Goal: Information Seeking & Learning: Learn about a topic

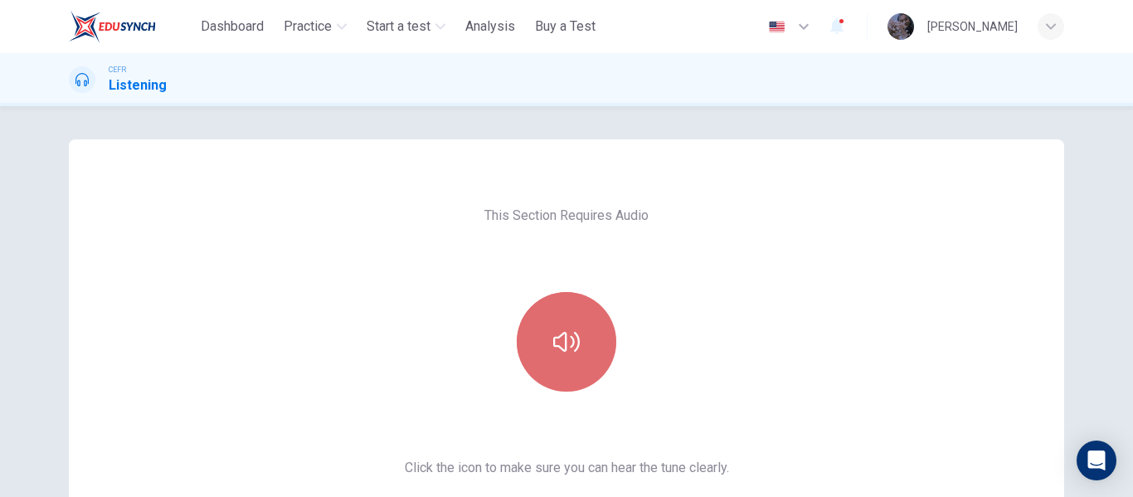
click at [570, 337] on icon "button" at bounding box center [566, 341] width 27 height 27
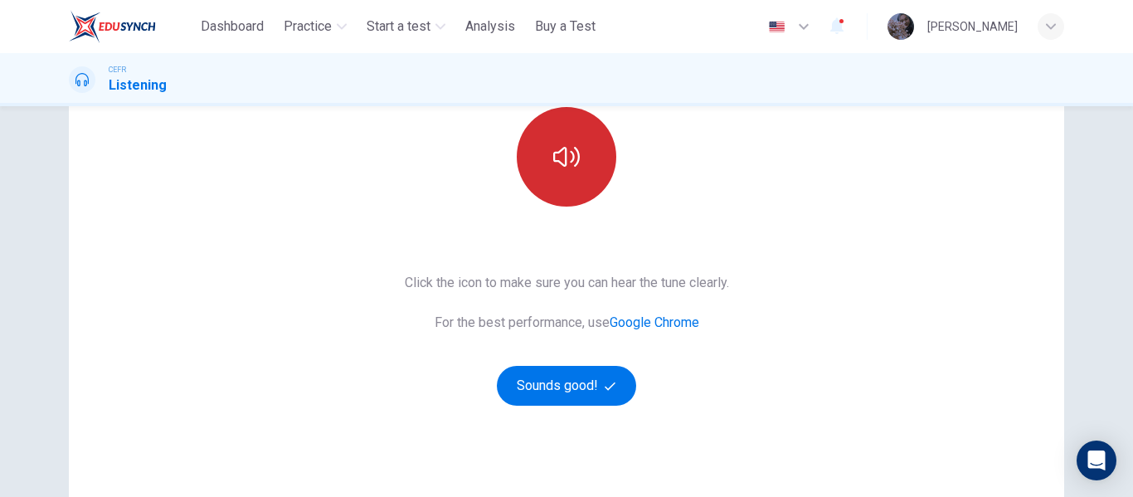
scroll to position [186, 0]
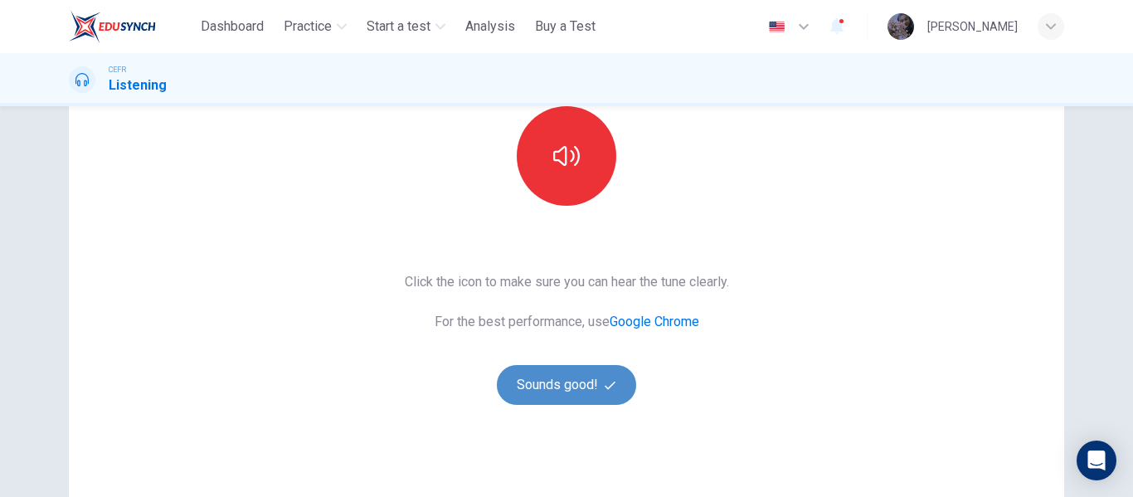
click at [573, 391] on button "Sounds good!" at bounding box center [566, 385] width 139 height 40
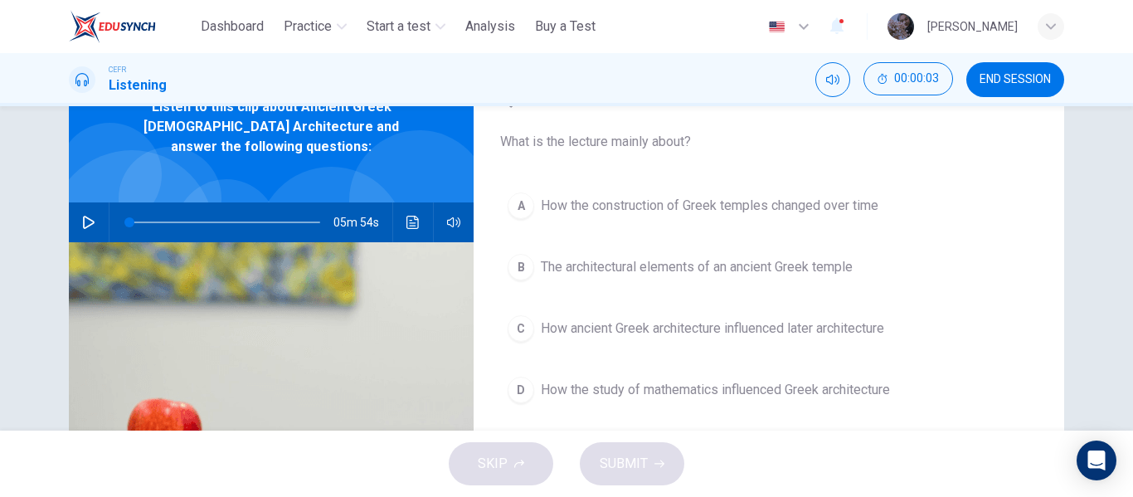
scroll to position [66, 0]
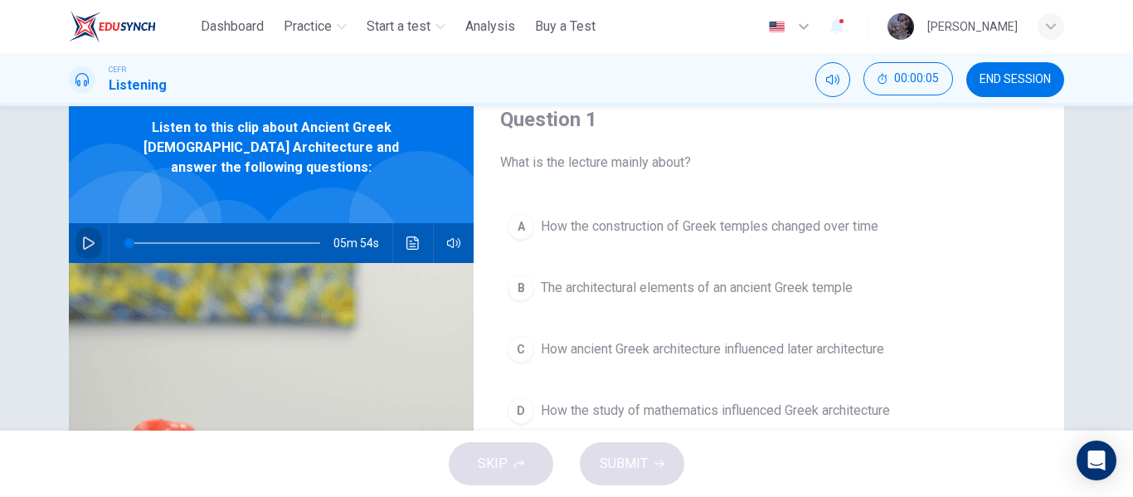
click at [76, 223] on button "button" at bounding box center [88, 243] width 27 height 40
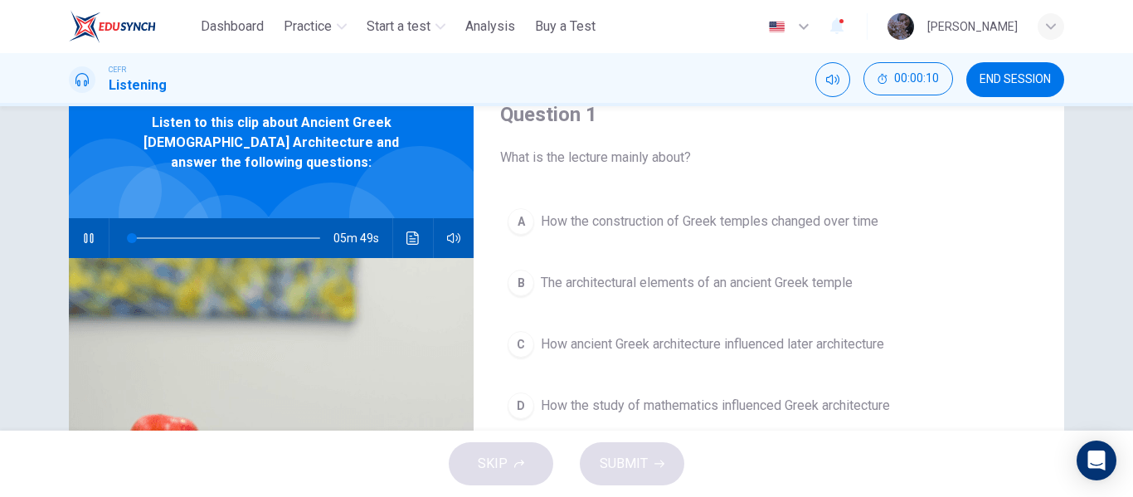
scroll to position [72, 0]
type input "*"
click at [807, 289] on span "The architectural elements of an ancient Greek temple" at bounding box center [697, 282] width 312 height 20
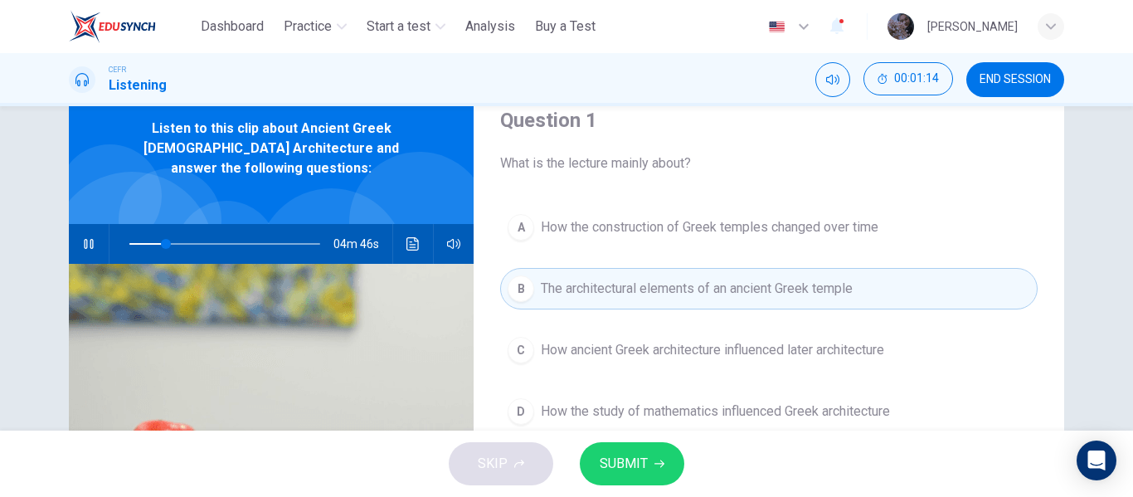
scroll to position [66, 0]
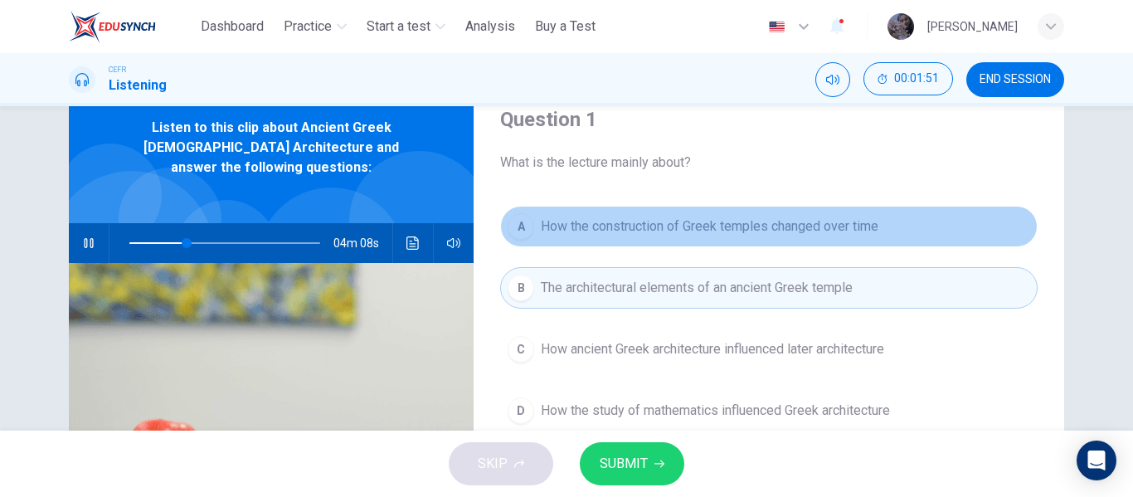
click at [792, 234] on span "How the construction of Greek temples changed over time" at bounding box center [709, 226] width 337 height 20
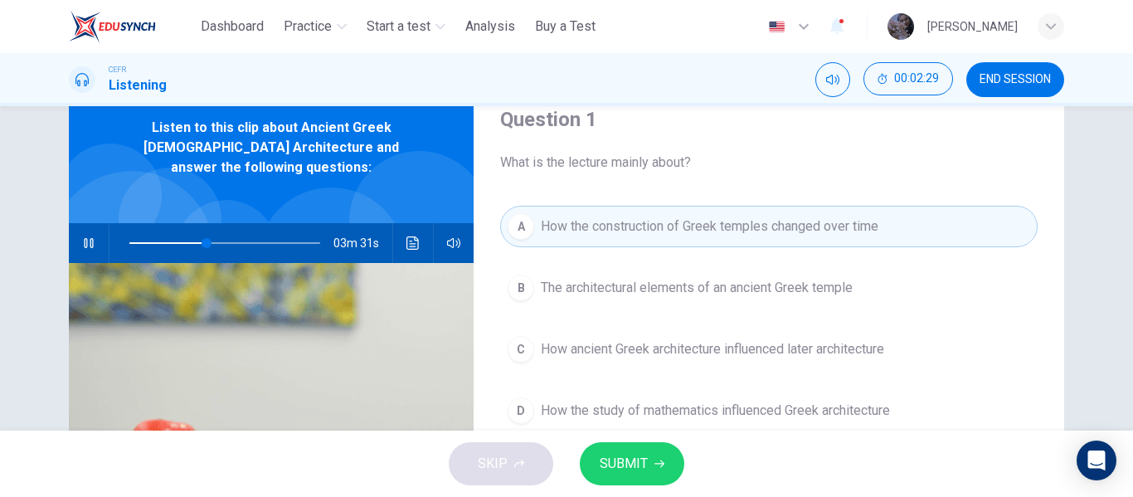
click at [637, 466] on span "SUBMIT" at bounding box center [624, 463] width 48 height 23
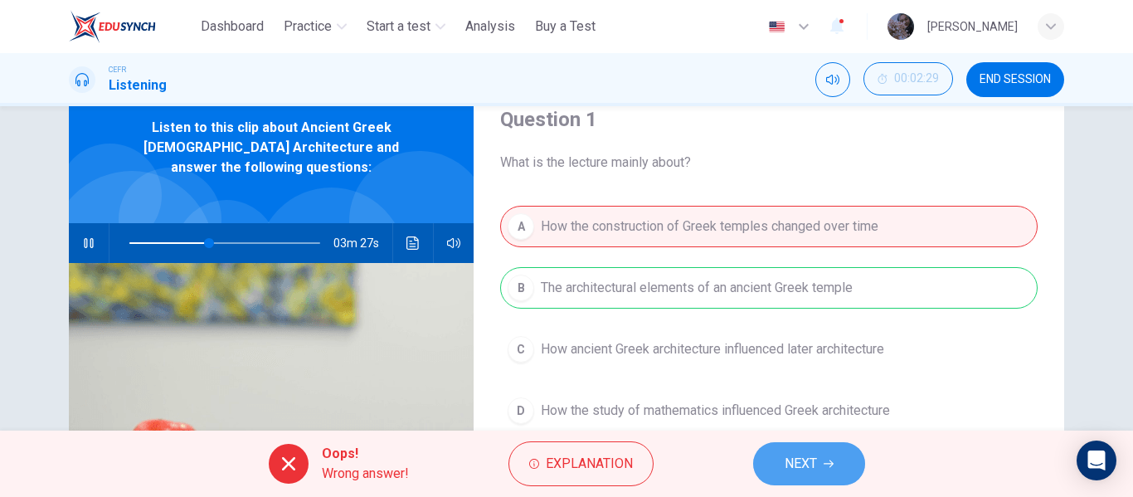
click at [803, 464] on span "NEXT" at bounding box center [800, 463] width 32 height 23
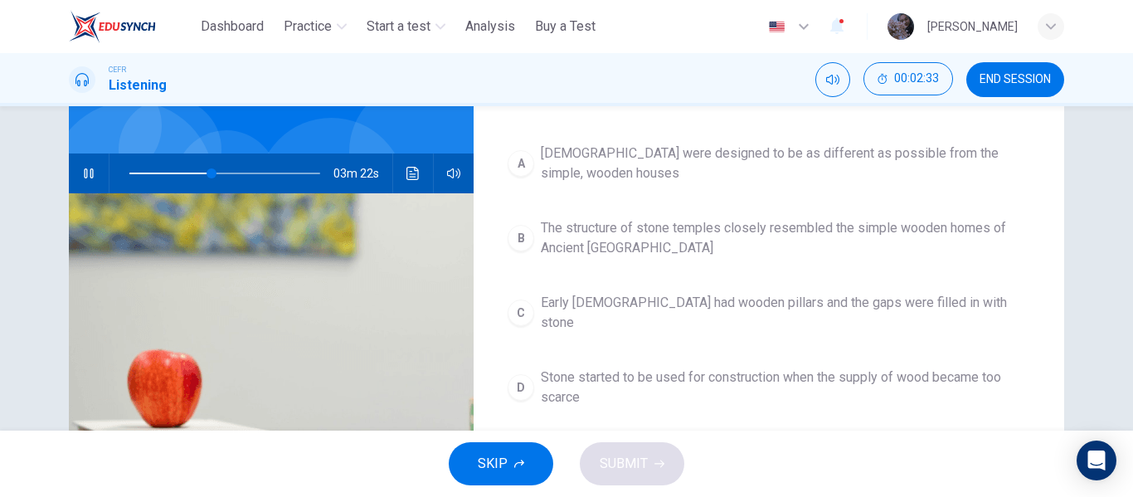
scroll to position [144, 0]
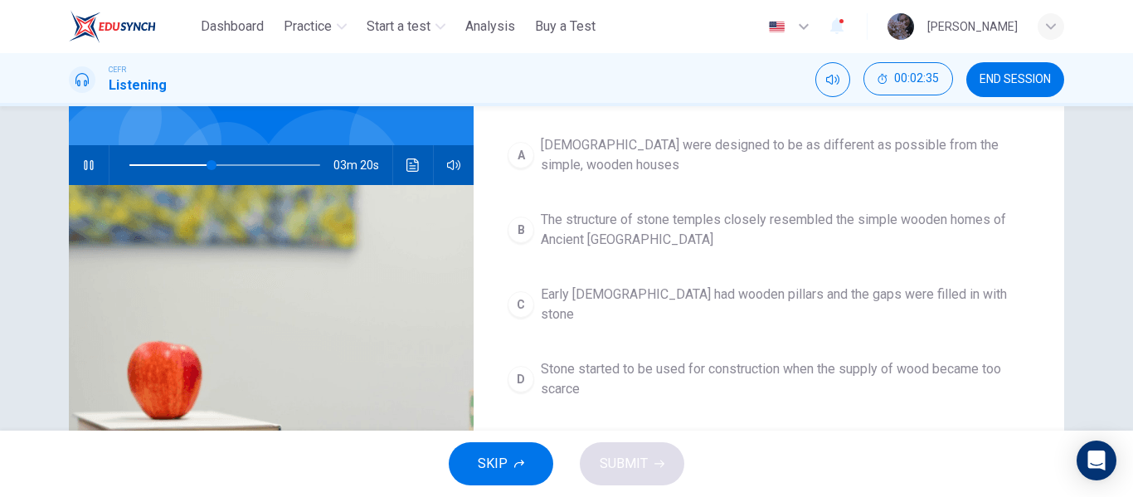
type input "**"
click at [988, 80] on span "END SESSION" at bounding box center [1014, 79] width 71 height 13
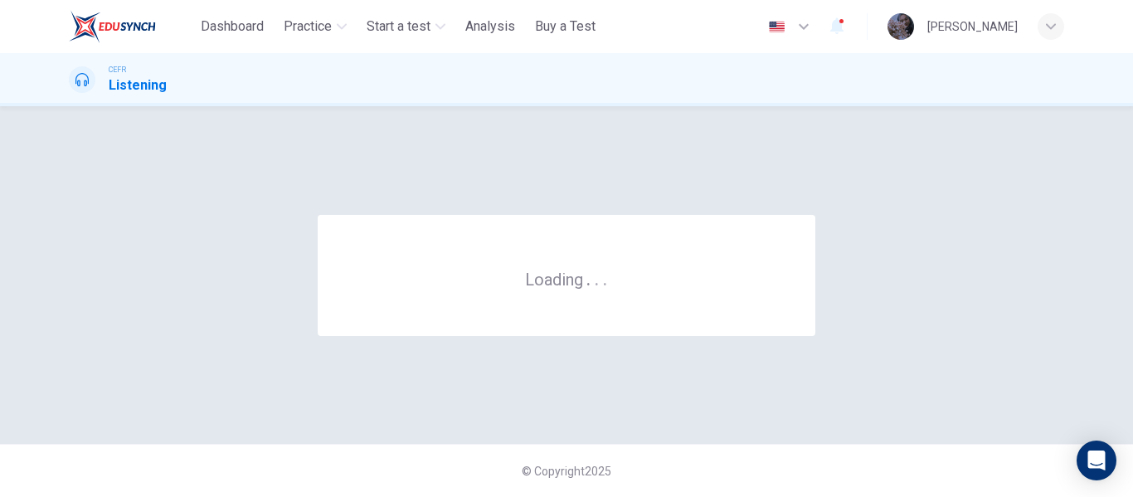
scroll to position [0, 0]
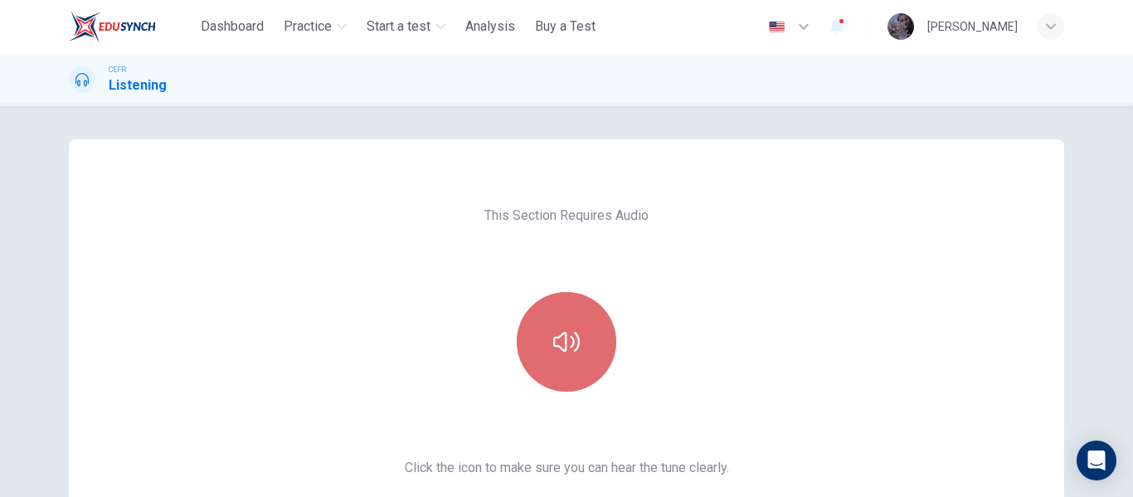
click at [589, 337] on button "button" at bounding box center [567, 342] width 100 height 100
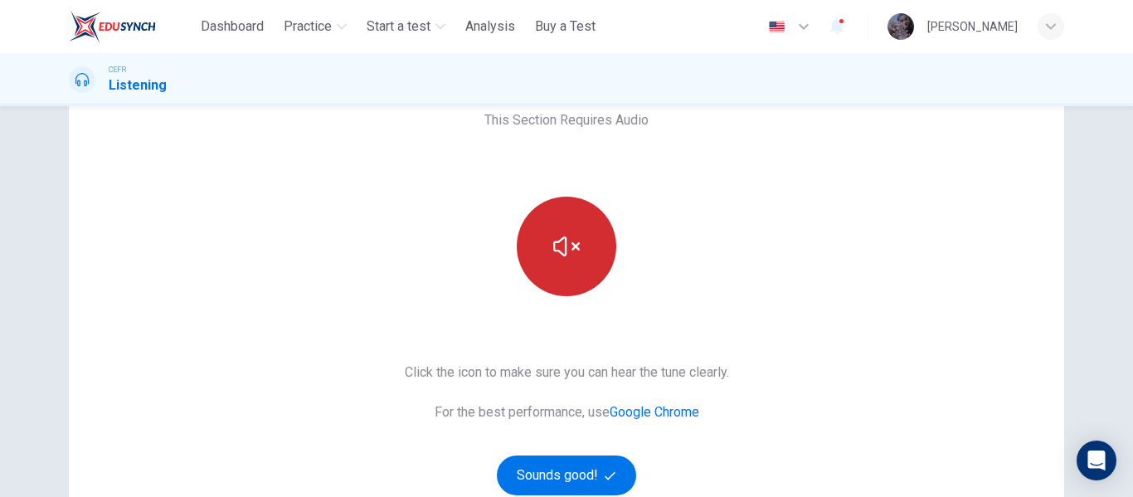
scroll to position [97, 0]
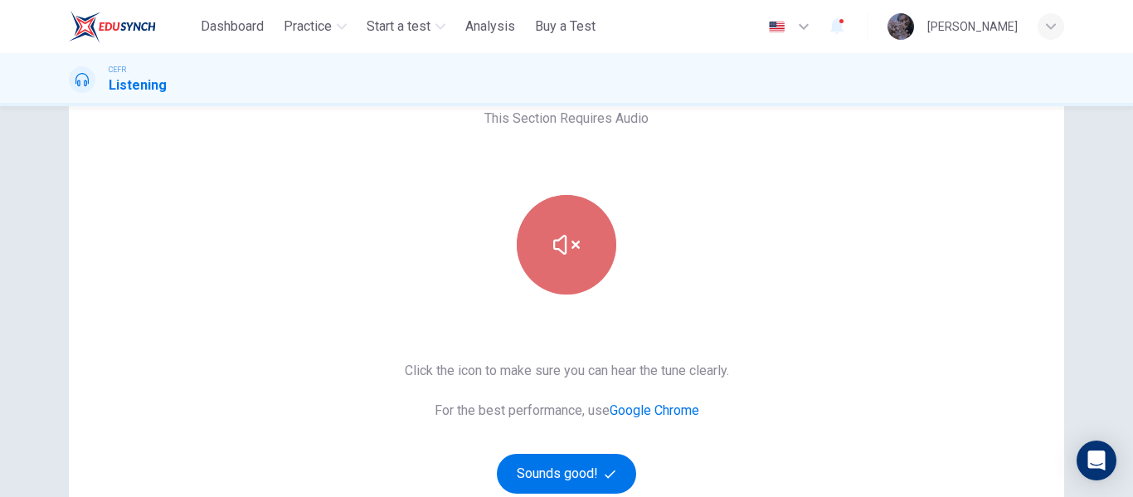
click at [572, 274] on button "button" at bounding box center [567, 245] width 100 height 100
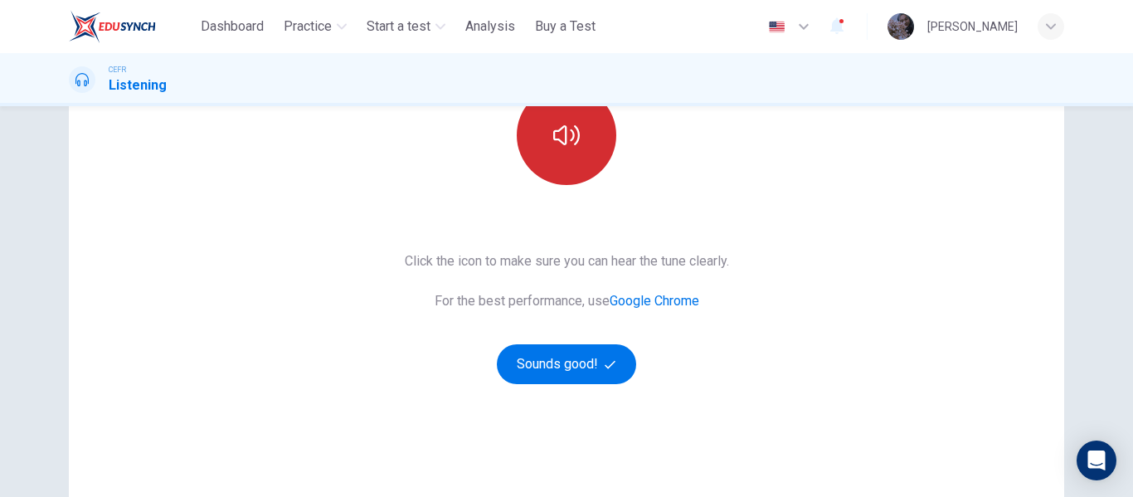
scroll to position [207, 0]
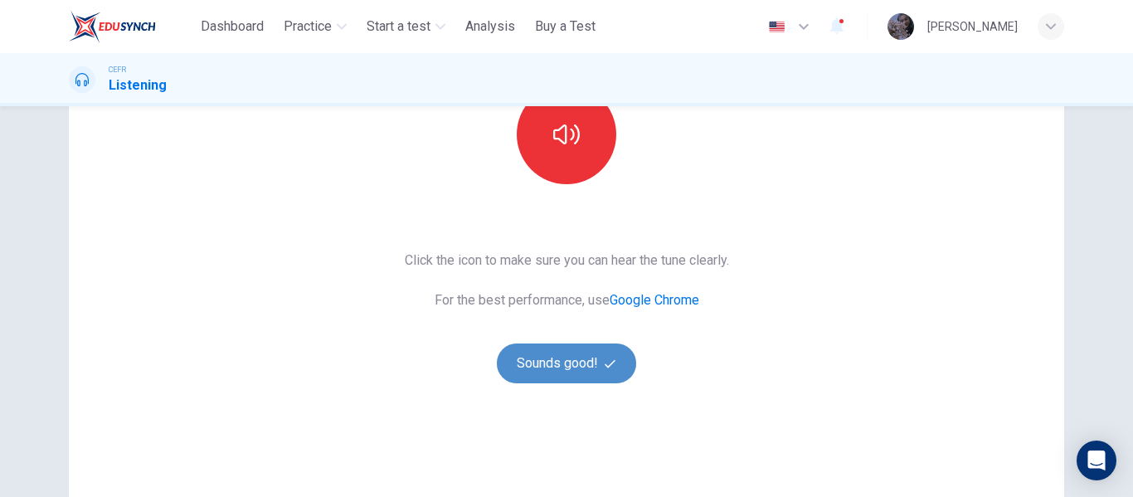
click at [569, 371] on button "Sounds good!" at bounding box center [566, 363] width 139 height 40
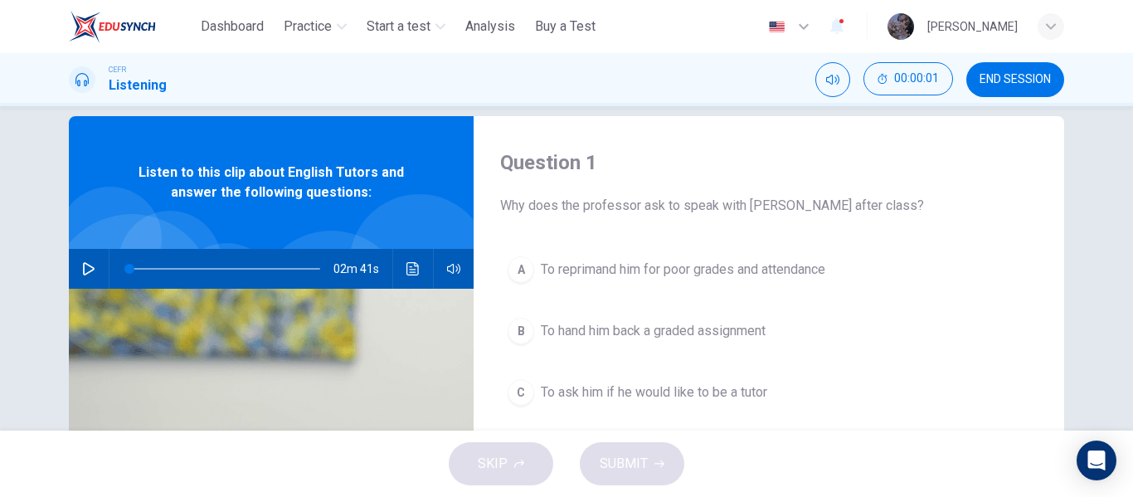
scroll to position [22, 0]
click at [95, 269] on button "button" at bounding box center [88, 270] width 27 height 40
type input "*"
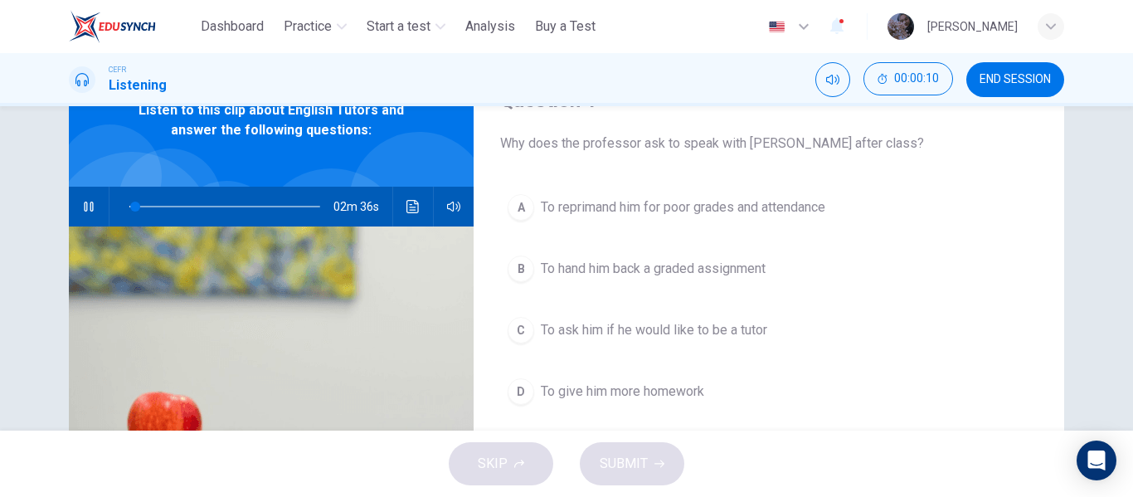
scroll to position [85, 0]
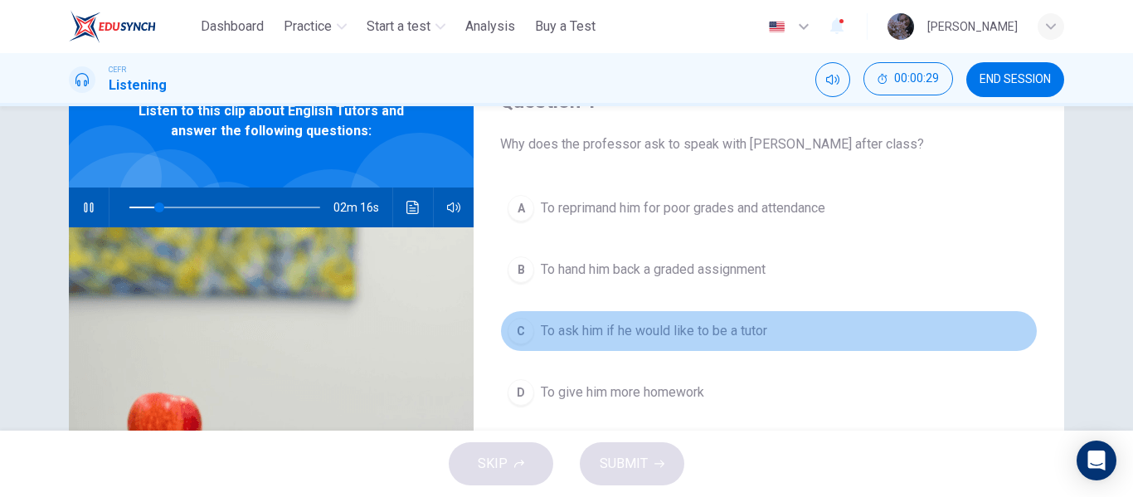
click at [574, 344] on button "C To ask him if he would like to be a tutor" at bounding box center [768, 330] width 537 height 41
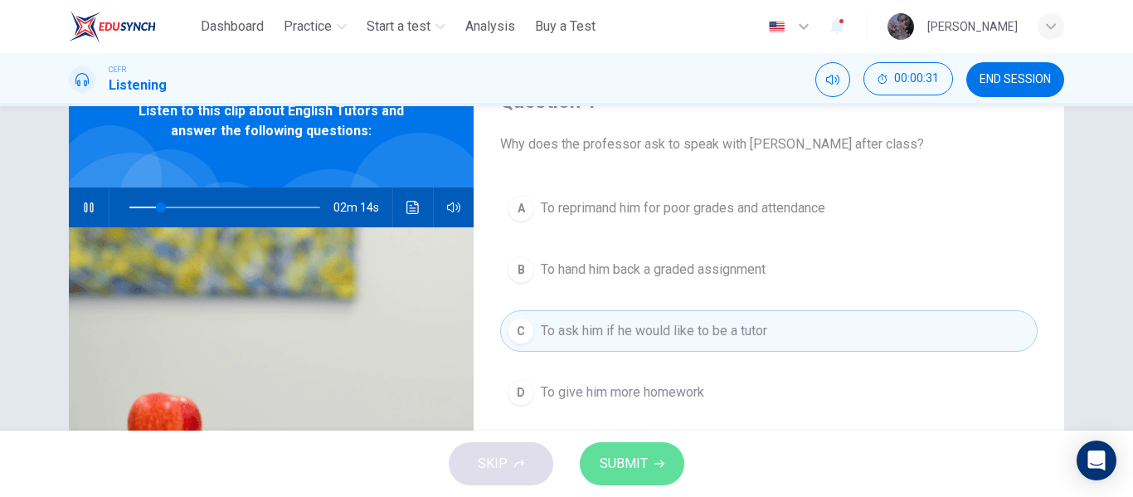
click at [620, 466] on span "SUBMIT" at bounding box center [624, 463] width 48 height 23
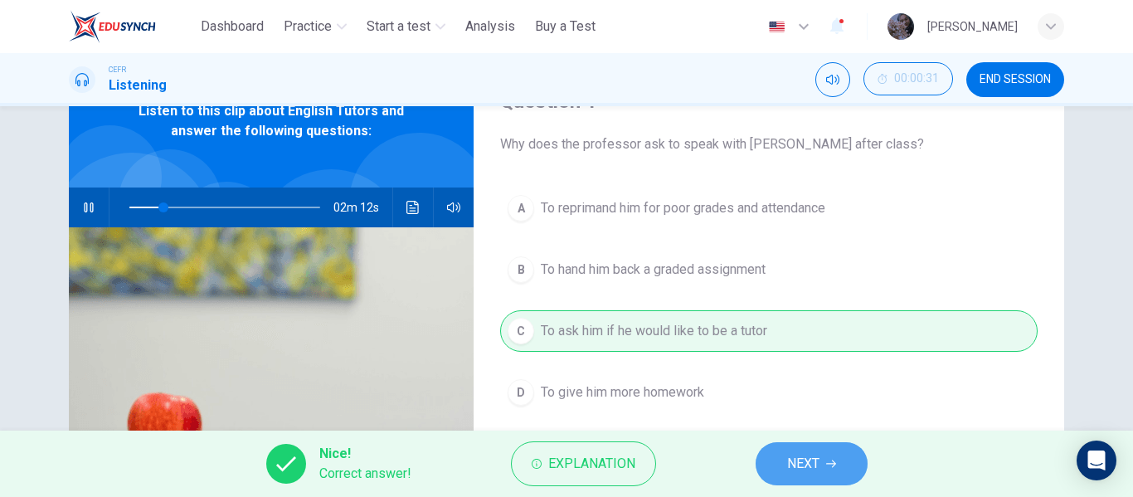
click at [773, 462] on button "NEXT" at bounding box center [811, 463] width 112 height 43
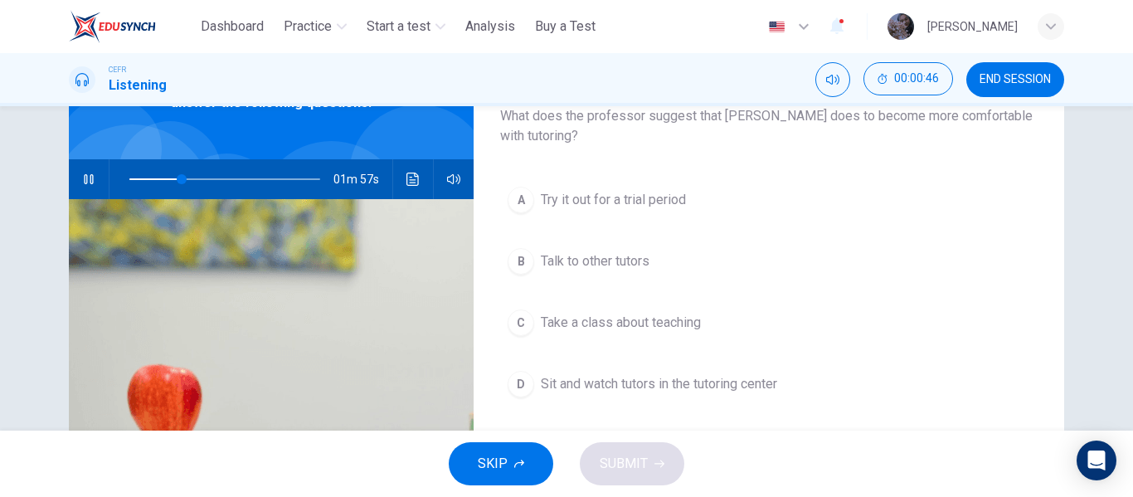
scroll to position [114, 0]
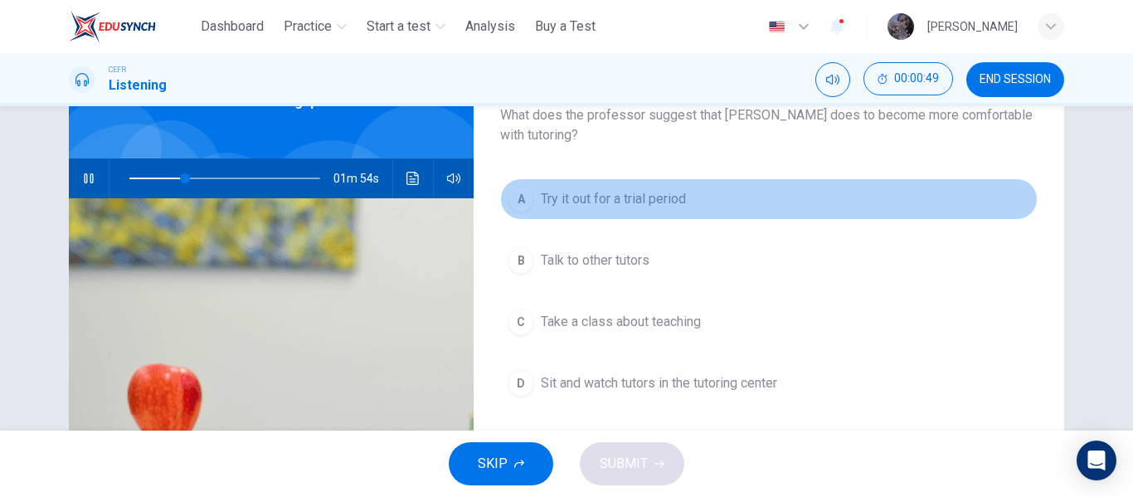
click at [676, 193] on span "Try it out for a trial period" at bounding box center [613, 199] width 145 height 20
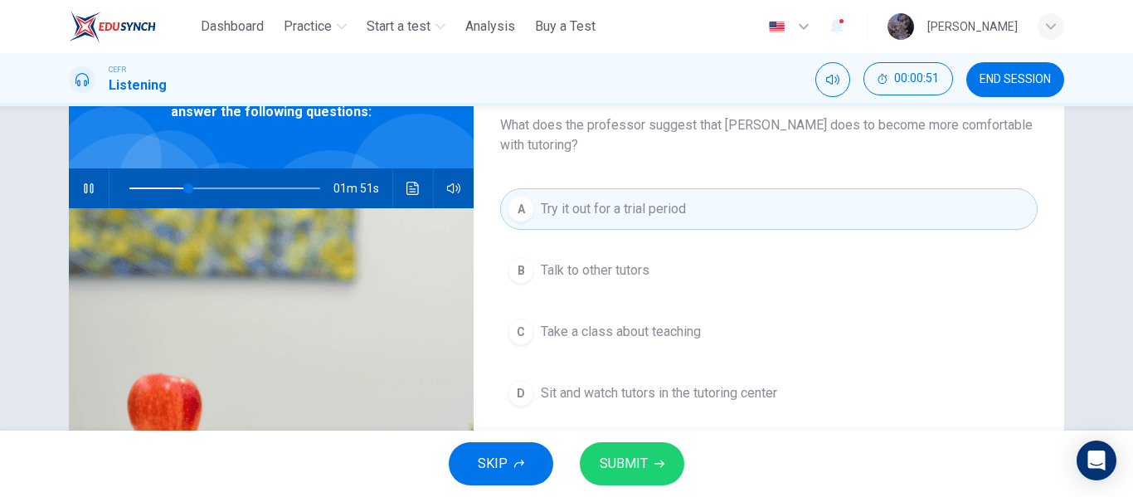
scroll to position [106, 0]
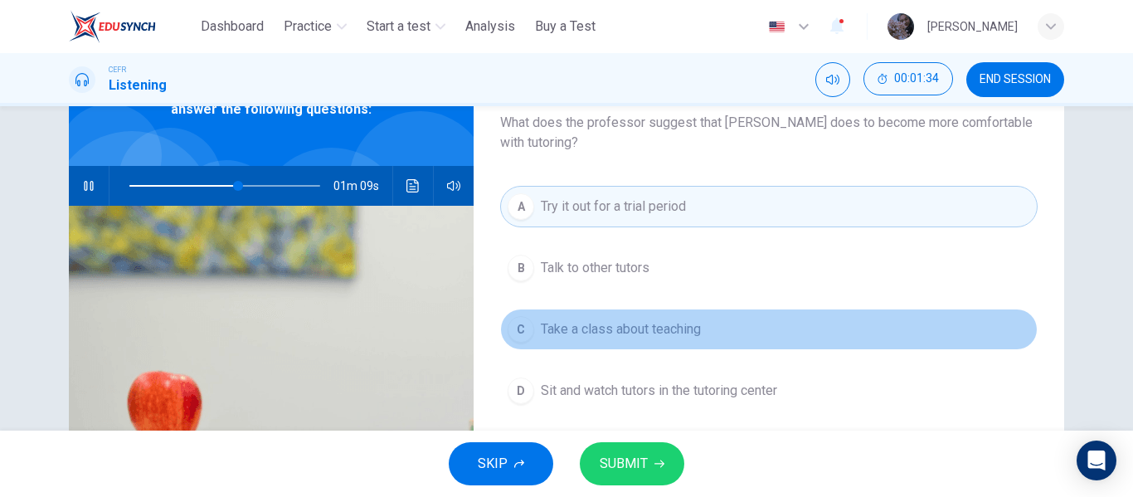
click at [692, 330] on span "Take a class about teaching" at bounding box center [621, 329] width 160 height 20
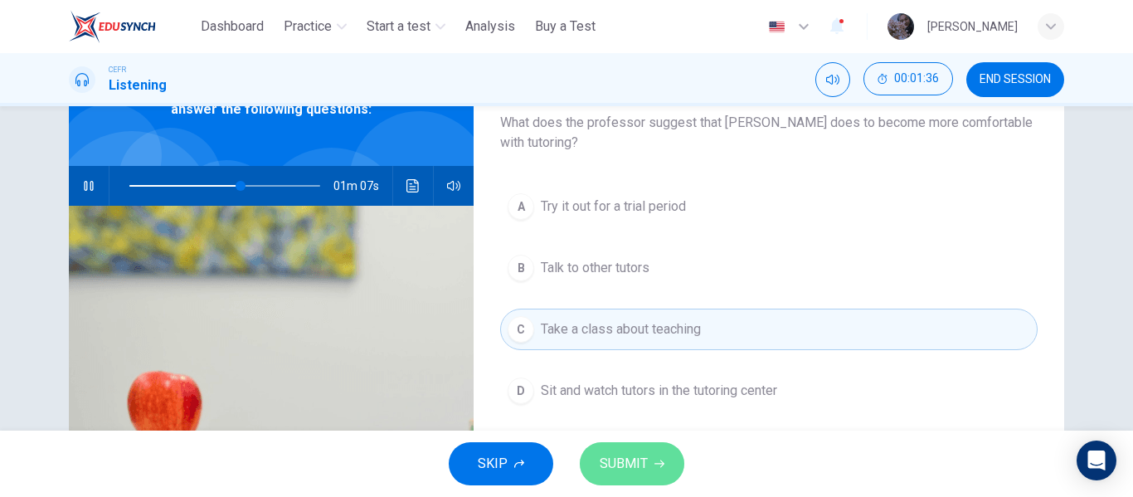
click at [638, 465] on span "SUBMIT" at bounding box center [624, 463] width 48 height 23
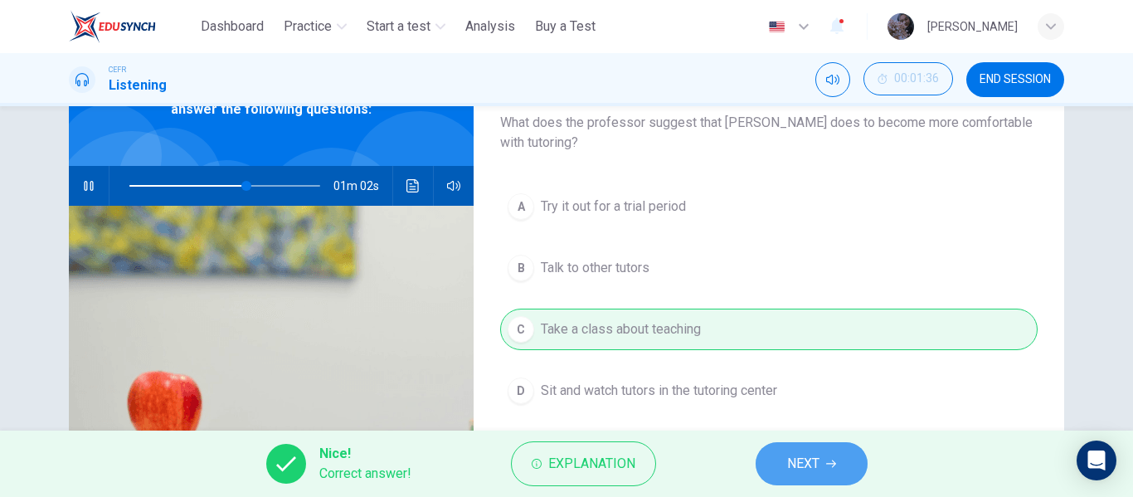
click at [814, 460] on span "NEXT" at bounding box center [803, 463] width 32 height 23
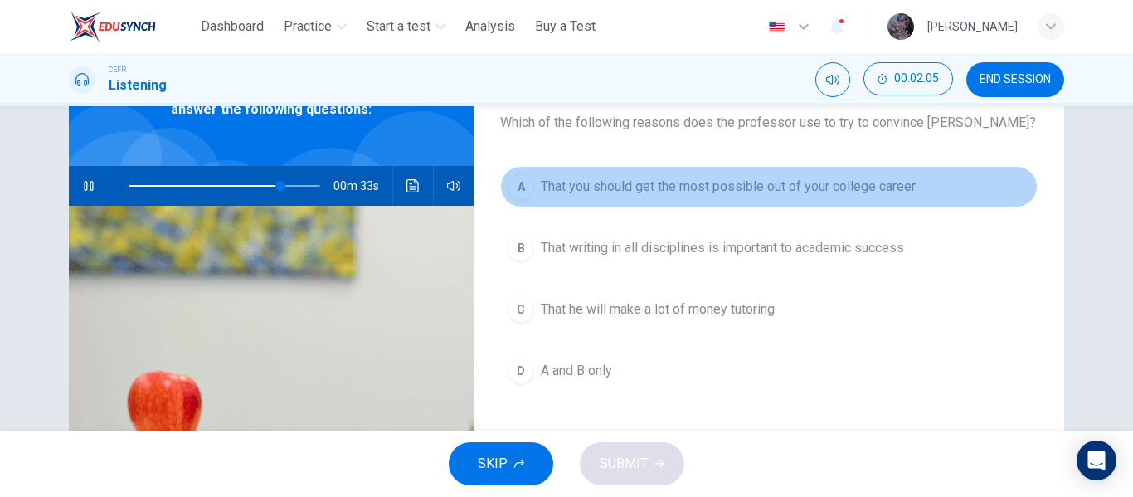
click at [762, 183] on span "That you should get the most possible out of your college career" at bounding box center [728, 187] width 375 height 20
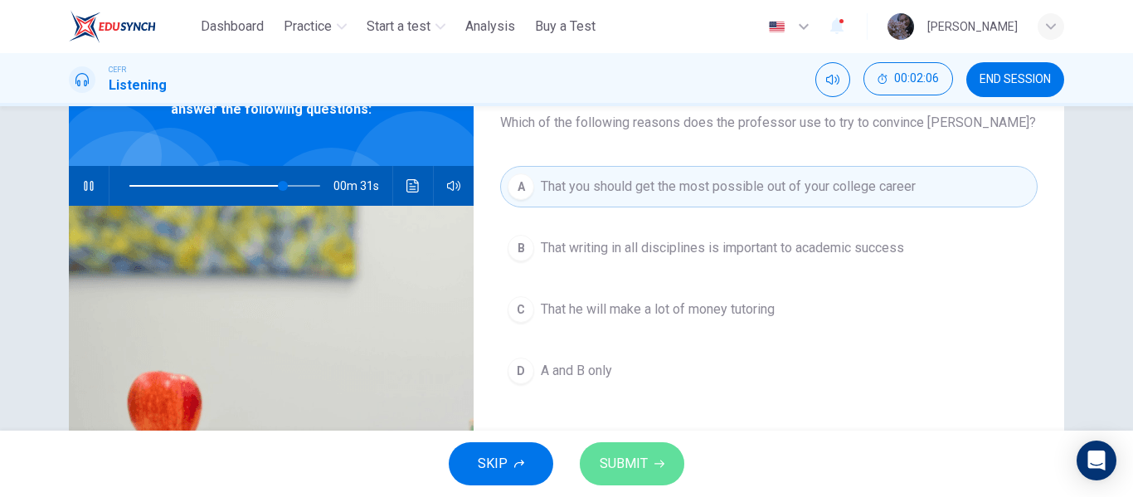
click at [653, 469] on button "SUBMIT" at bounding box center [632, 463] width 104 height 43
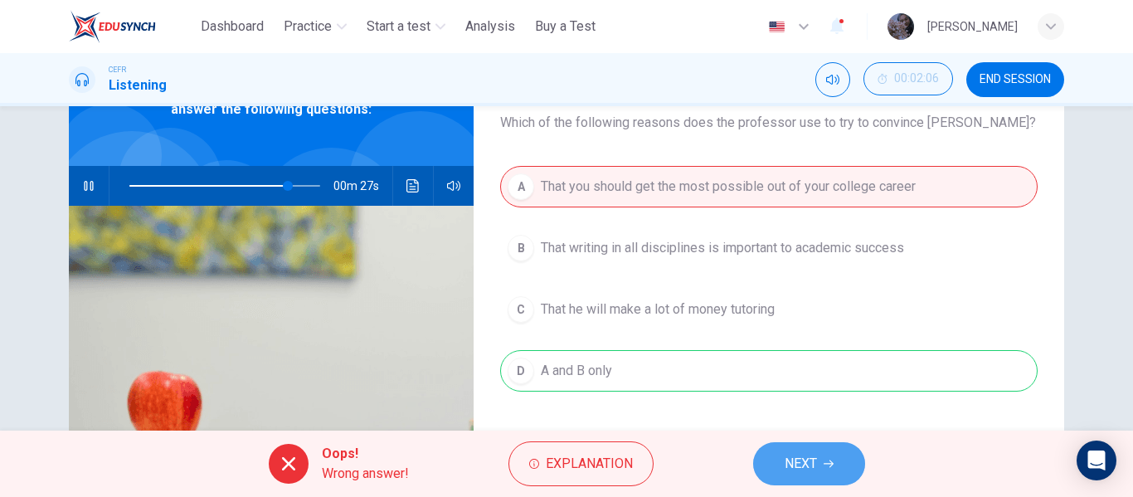
click at [783, 452] on button "NEXT" at bounding box center [809, 463] width 112 height 43
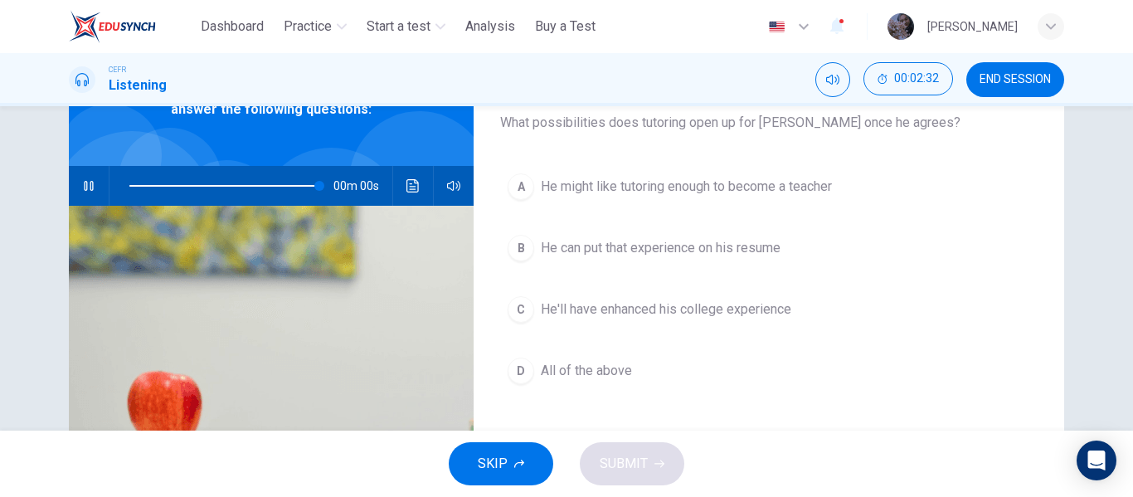
type input "*"
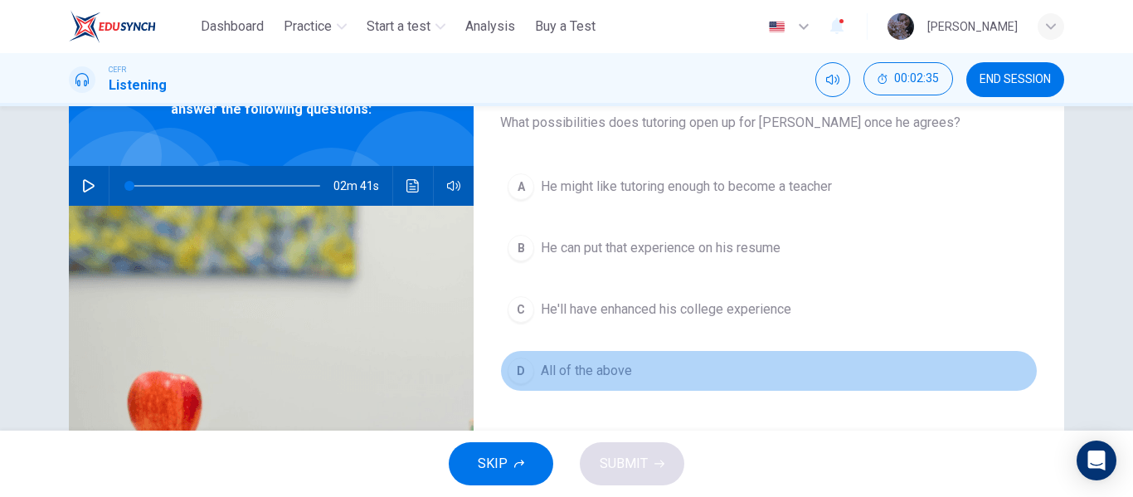
click at [601, 372] on span "All of the above" at bounding box center [586, 371] width 91 height 20
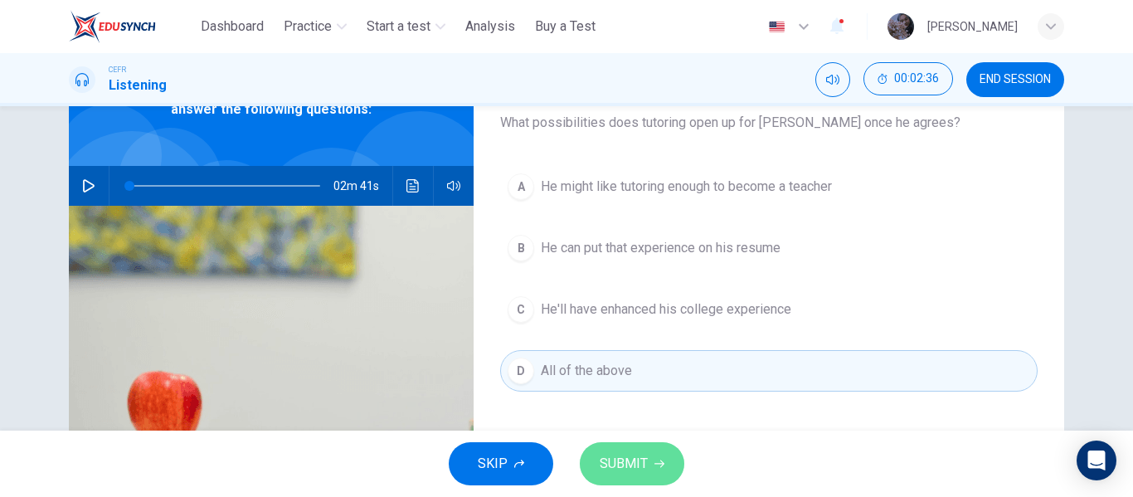
click at [638, 461] on span "SUBMIT" at bounding box center [624, 463] width 48 height 23
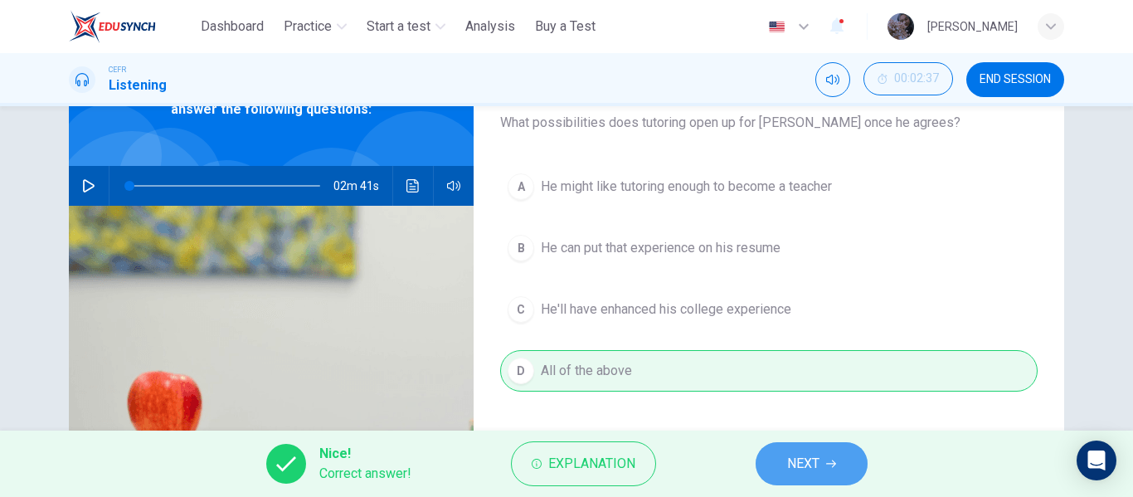
click at [828, 443] on button "NEXT" at bounding box center [811, 463] width 112 height 43
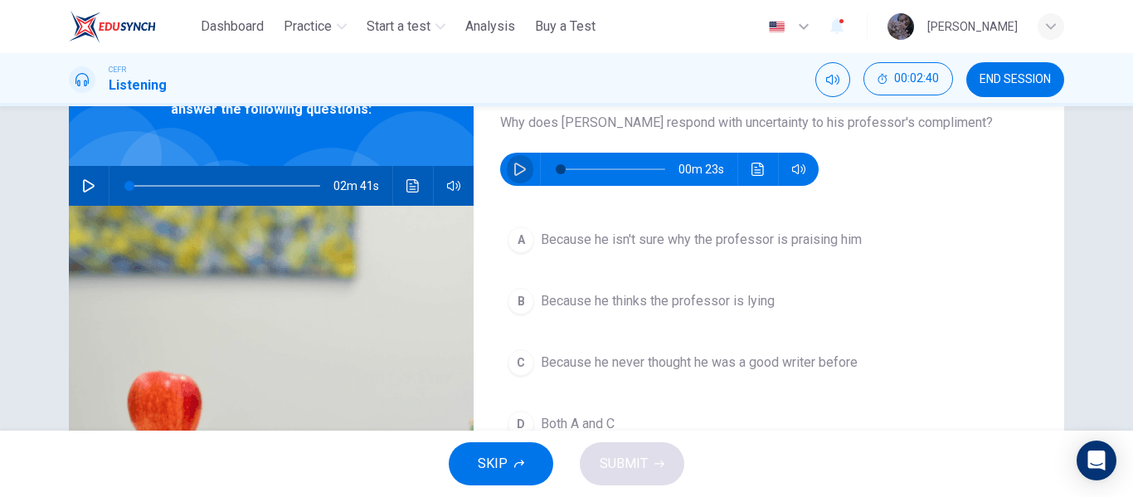
click at [513, 168] on icon "button" at bounding box center [519, 169] width 13 height 13
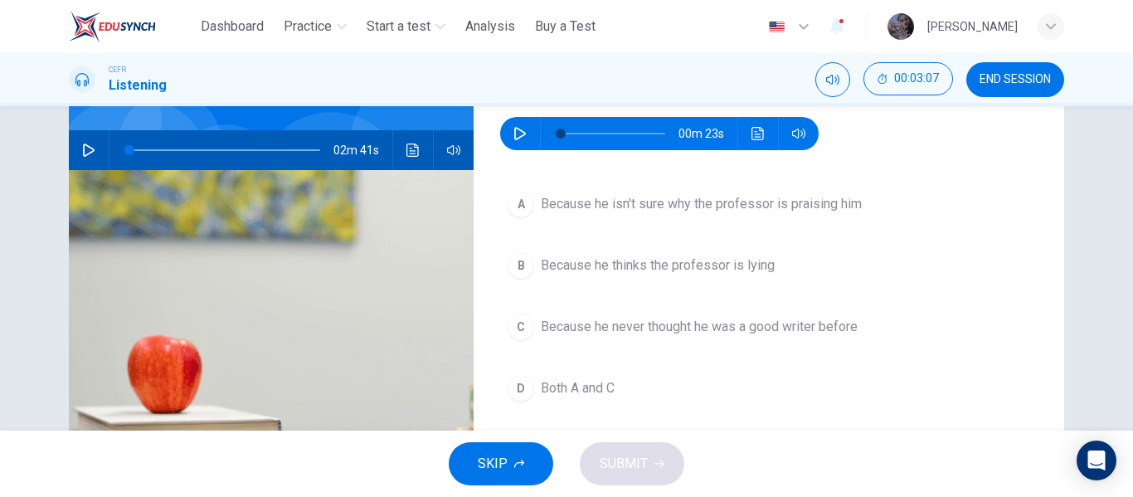
scroll to position [143, 0]
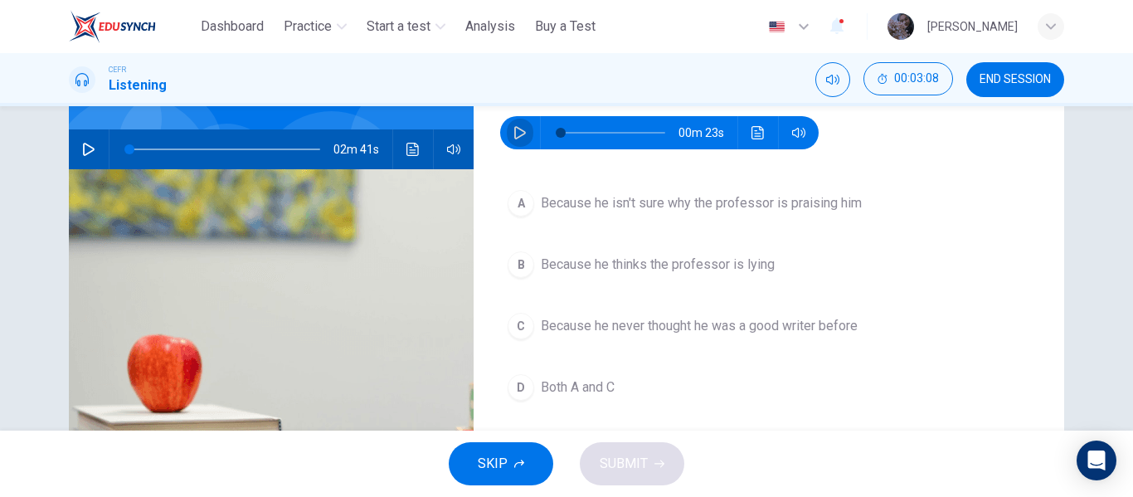
click at [507, 138] on button "button" at bounding box center [520, 132] width 27 height 33
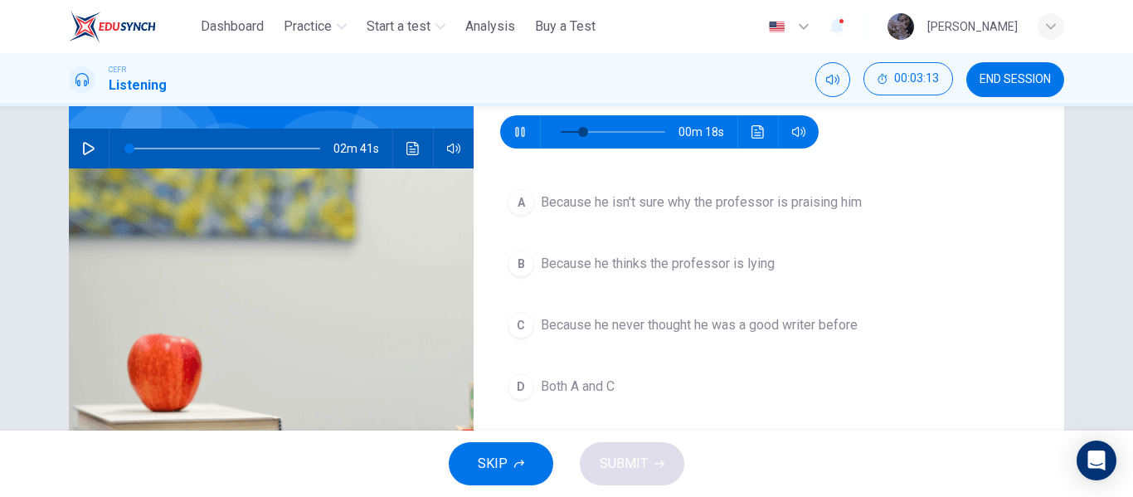
scroll to position [144, 0]
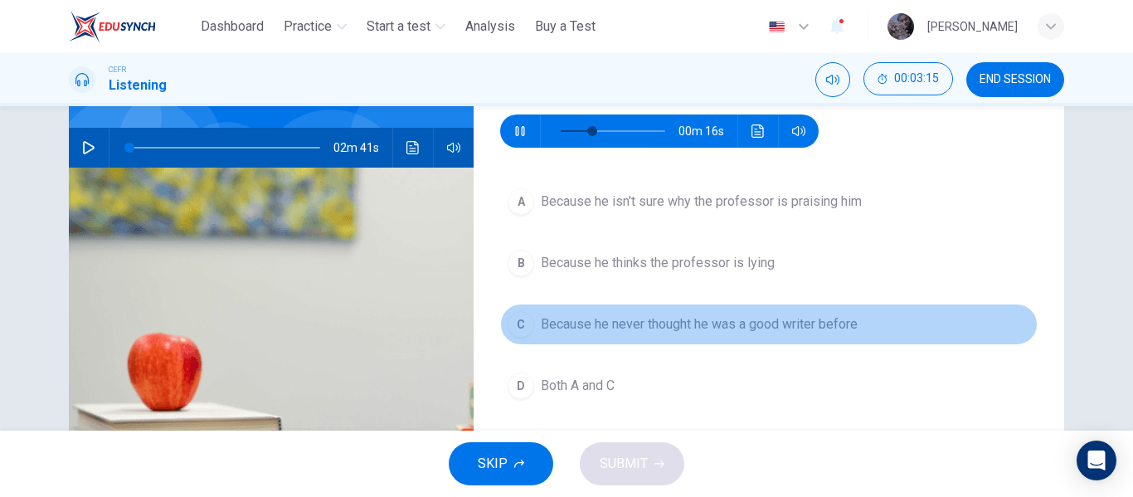
click at [609, 320] on span "Because he never thought he was a good writer before" at bounding box center [699, 324] width 317 height 20
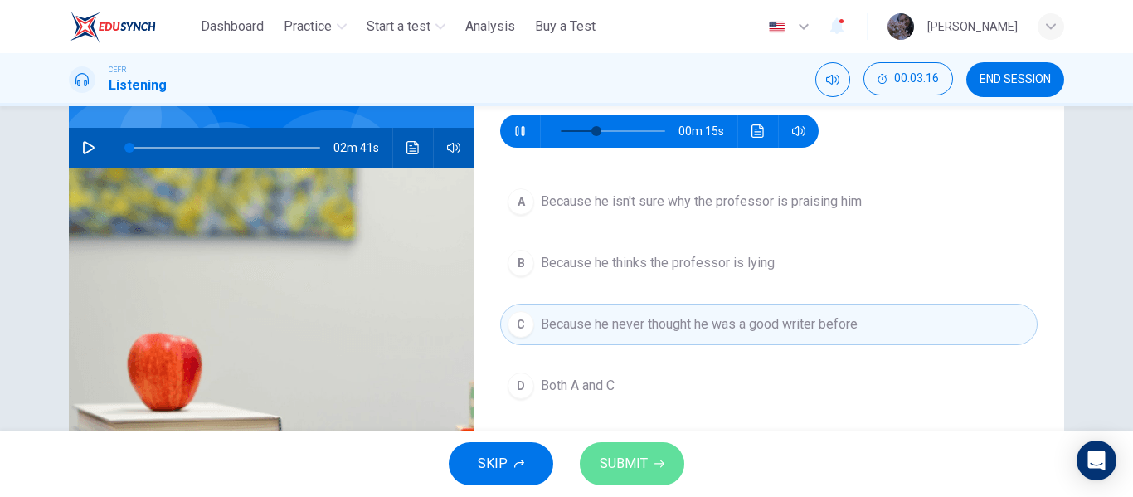
click at [641, 464] on span "SUBMIT" at bounding box center [624, 463] width 48 height 23
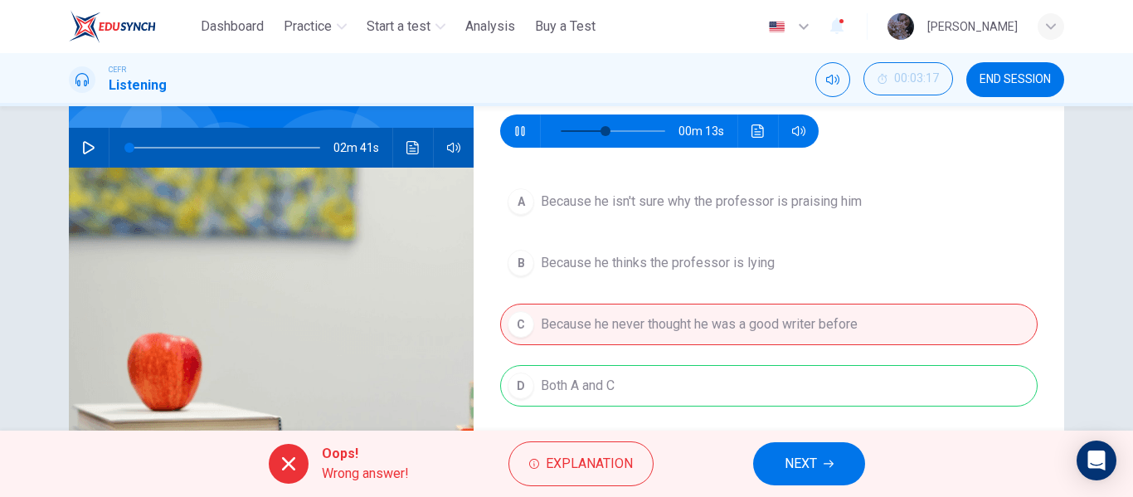
type input "**"
click at [779, 452] on button "NEXT" at bounding box center [809, 463] width 112 height 43
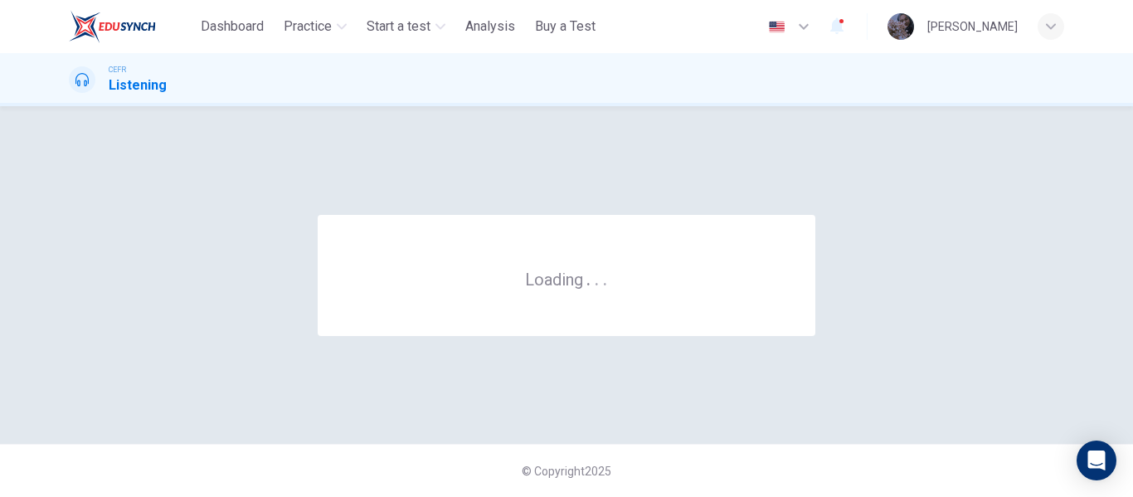
scroll to position [0, 0]
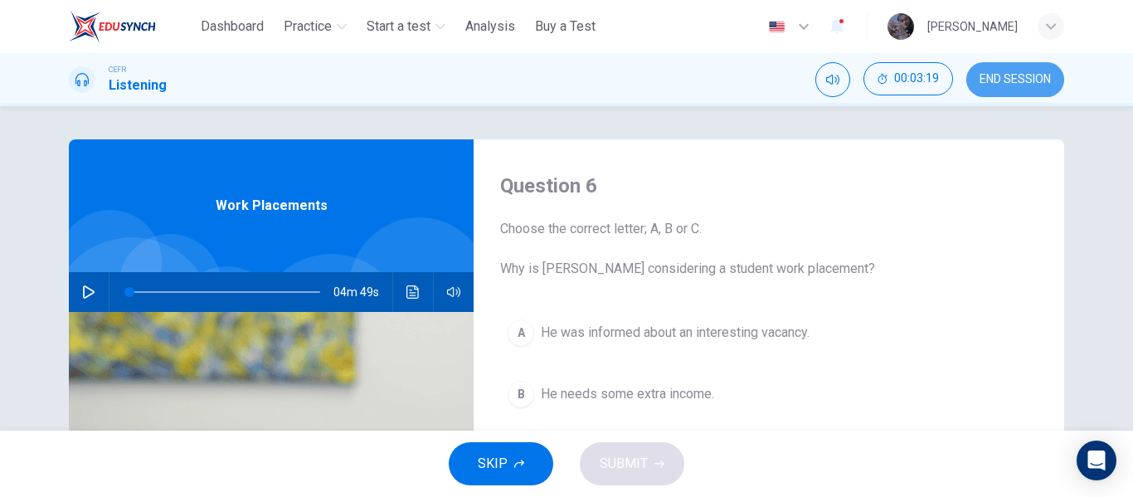
click at [1001, 77] on span "END SESSION" at bounding box center [1014, 79] width 71 height 13
